Goal: Task Accomplishment & Management: Use online tool/utility

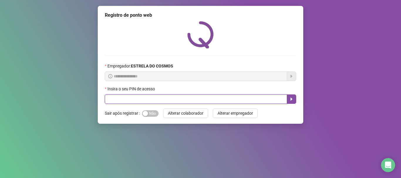
click at [222, 97] on input "text" at bounding box center [196, 98] width 182 height 9
type input "*****"
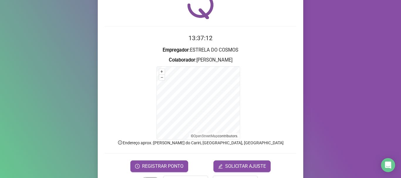
scroll to position [49, 0]
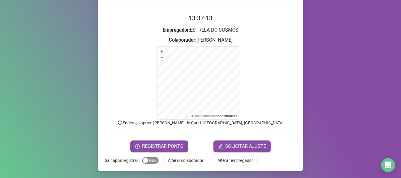
click at [150, 161] on span "Sim Não" at bounding box center [150, 160] width 16 height 6
click at [154, 148] on span "REGISTRAR PONTO" at bounding box center [162, 146] width 41 height 7
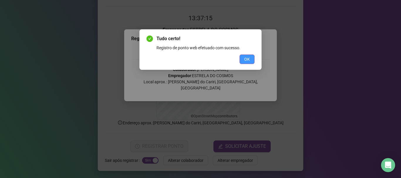
click at [246, 56] on button "OK" at bounding box center [246, 59] width 15 height 9
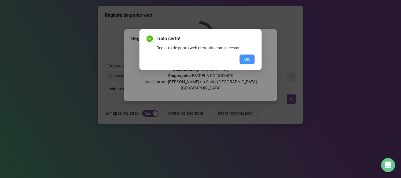
scroll to position [0, 0]
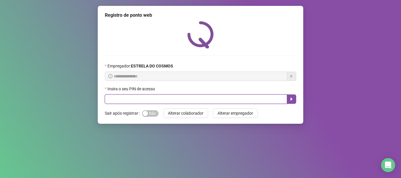
click at [246, 100] on input "text" at bounding box center [196, 98] width 182 height 9
type input "*****"
click at [293, 99] on icon "caret-right" at bounding box center [291, 99] width 5 height 5
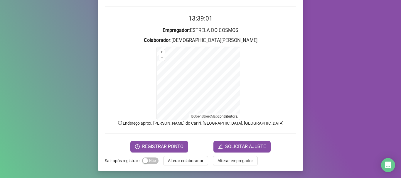
scroll to position [49, 0]
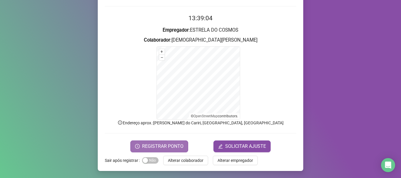
click at [163, 146] on span "REGISTRAR PONTO" at bounding box center [162, 146] width 41 height 7
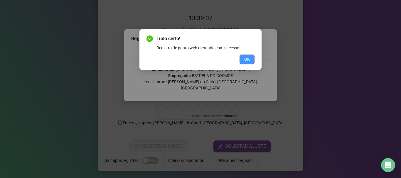
click at [244, 61] on button "OK" at bounding box center [246, 59] width 15 height 9
